Goal: Task Accomplishment & Management: Use online tool/utility

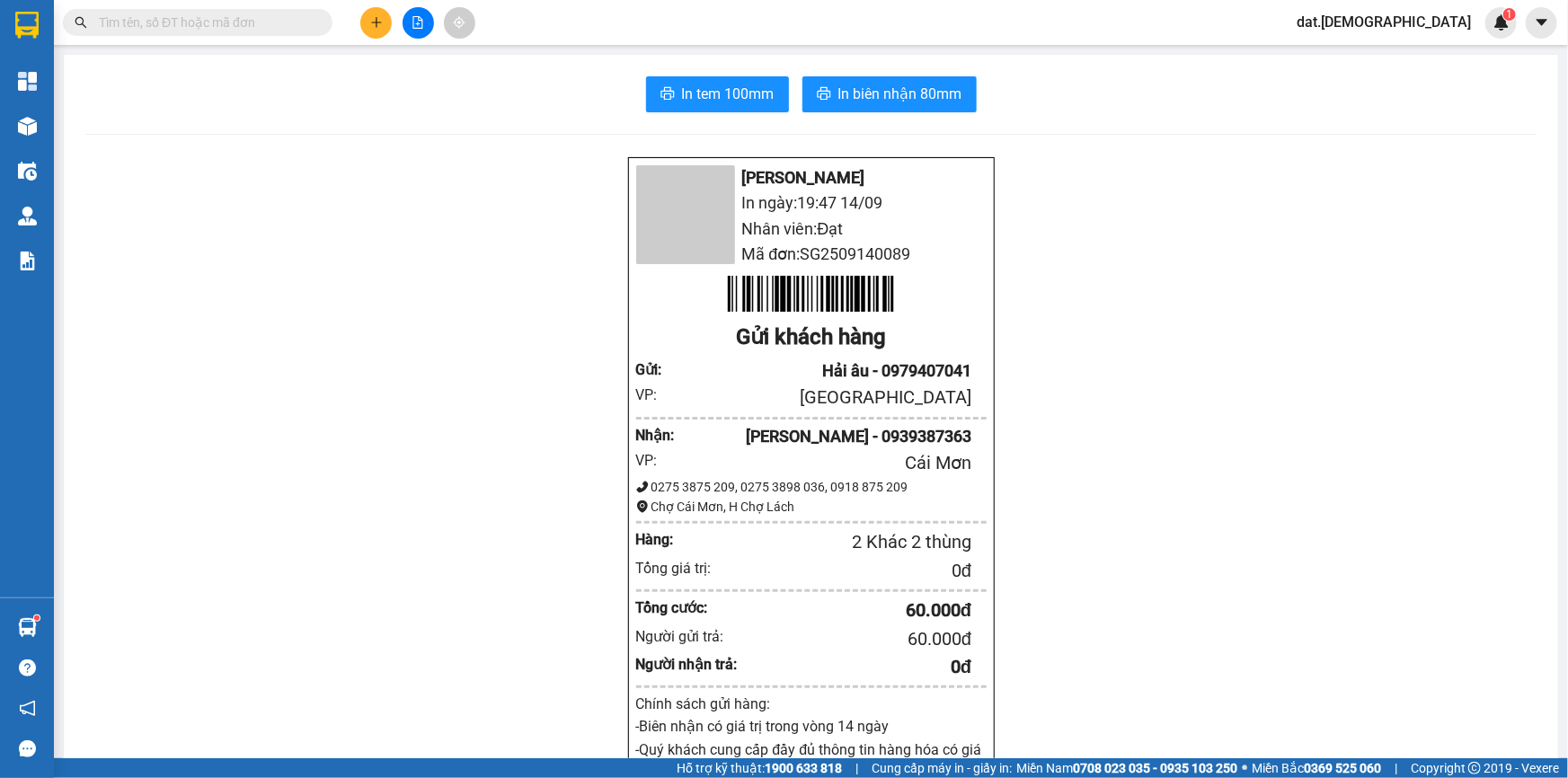
scroll to position [107, 0]
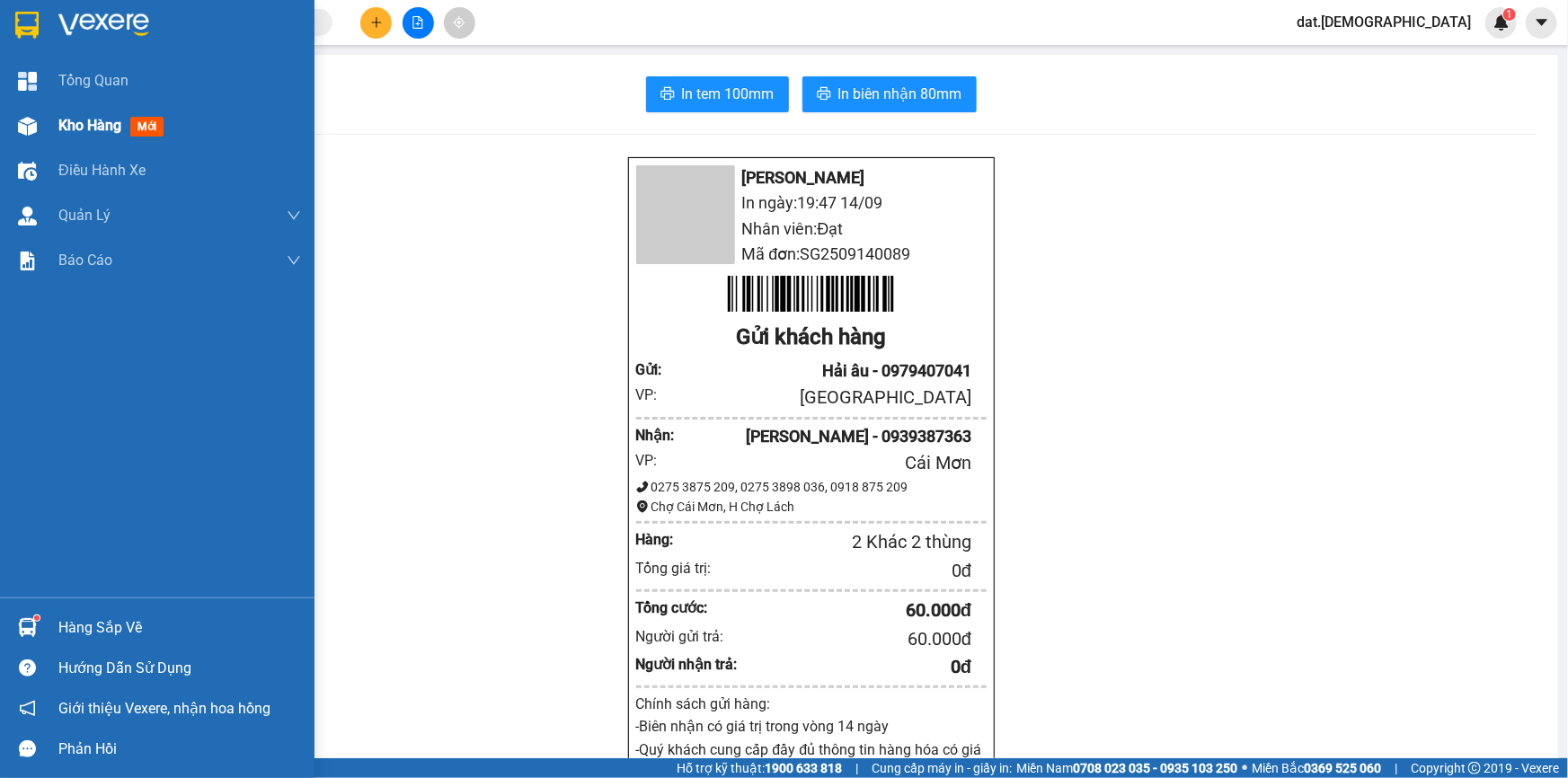
click at [22, 135] on div at bounding box center [27, 125] width 31 height 31
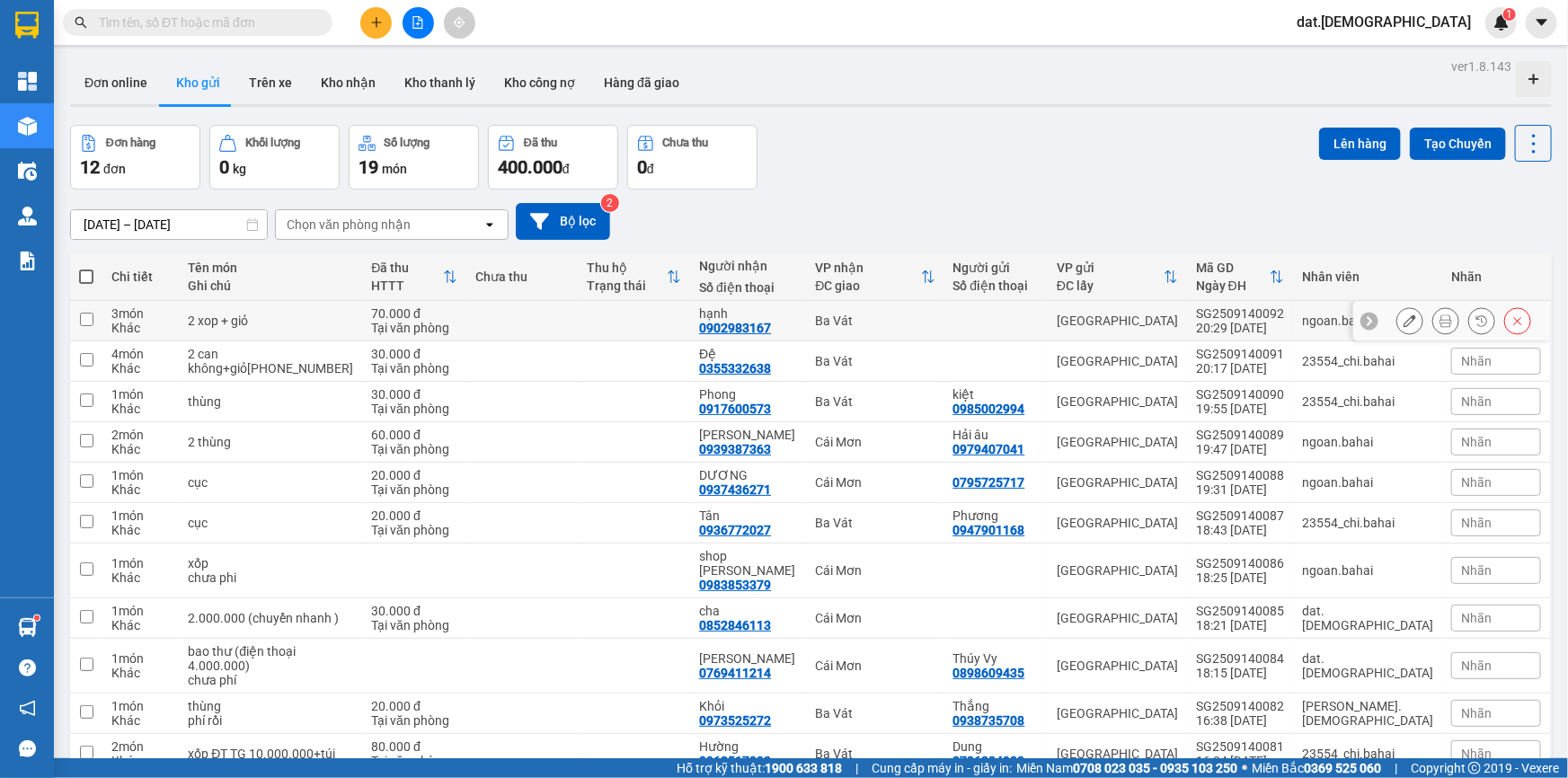
click at [1442, 321] on button at bounding box center [1446, 321] width 26 height 31
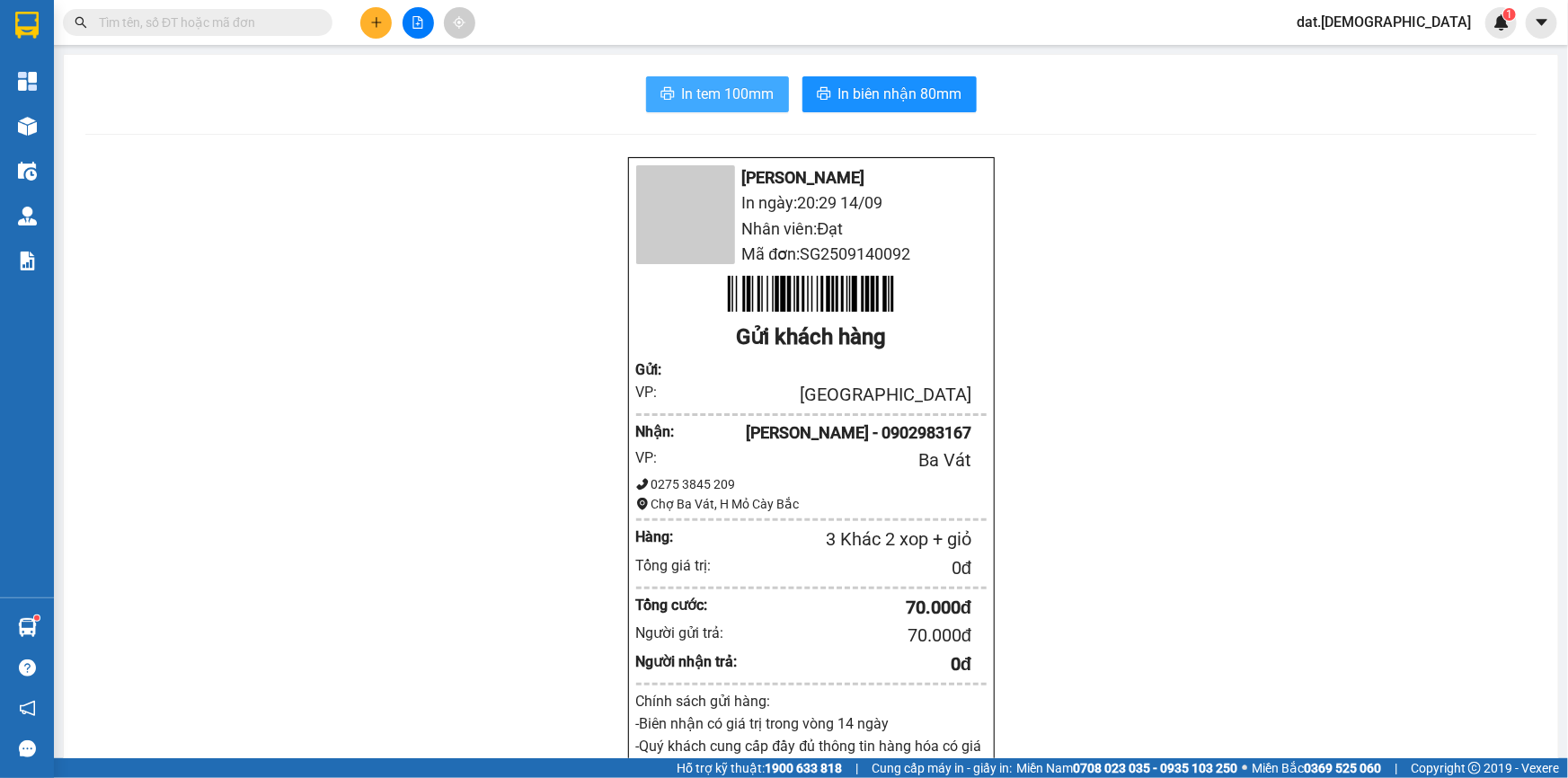
click at [728, 89] on span "In tem 100mm" at bounding box center [729, 94] width 93 height 23
click at [736, 102] on span "In tem 100mm" at bounding box center [729, 94] width 93 height 23
click at [726, 87] on span "In tem 100mm" at bounding box center [729, 94] width 93 height 23
